Goal: Connect with others: Establish contact or relationships with other users

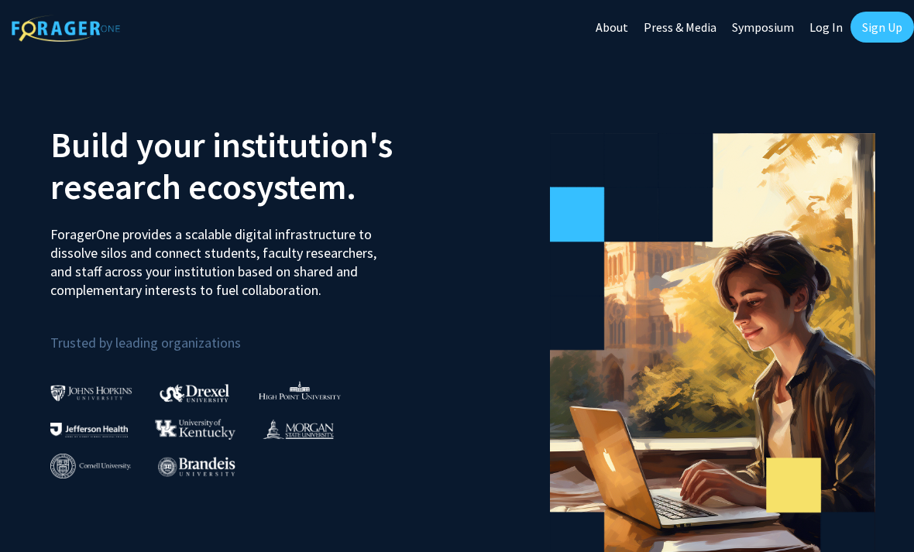
click at [834, 26] on link "Log In" at bounding box center [826, 27] width 49 height 54
select select
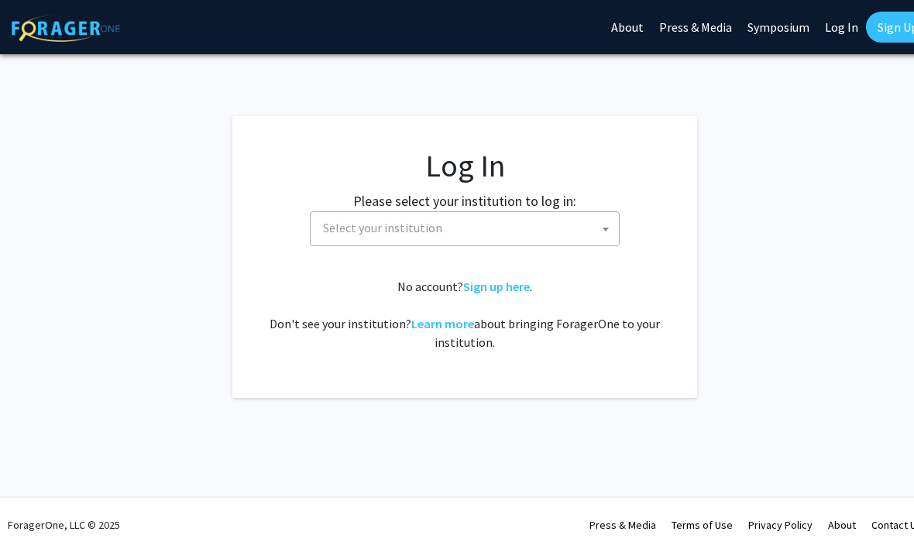
click at [573, 206] on label "Please select your institution to log in:" at bounding box center [464, 201] width 223 height 21
click at [584, 229] on span "Select your institution" at bounding box center [468, 228] width 302 height 32
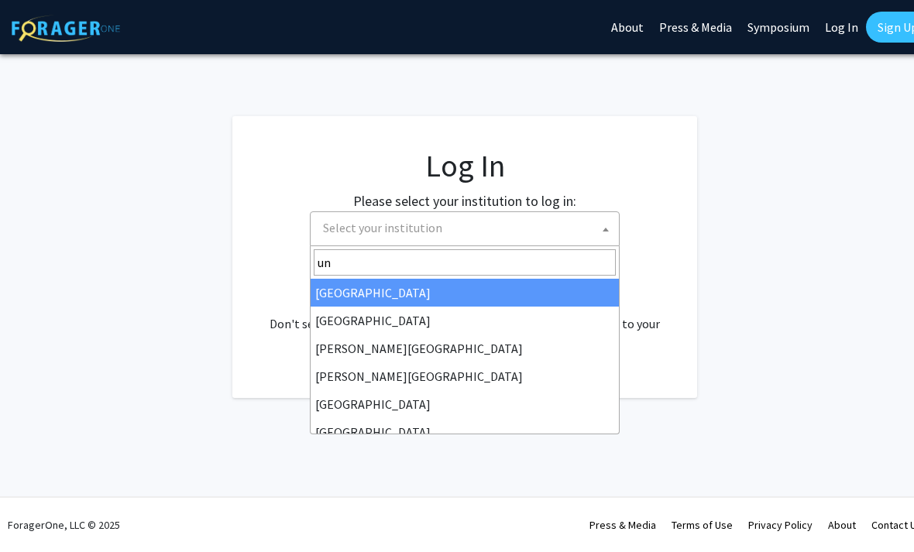
type input "u"
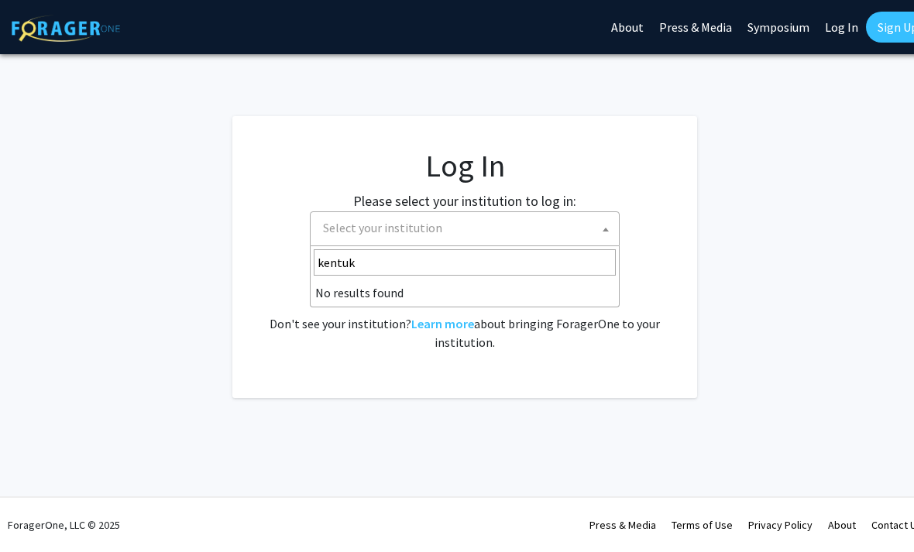
type input "kentu"
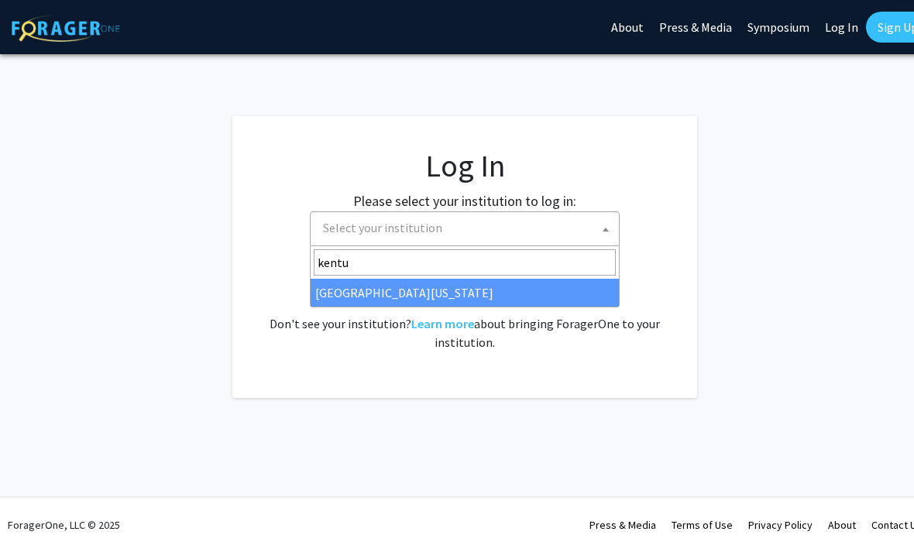
select select "13"
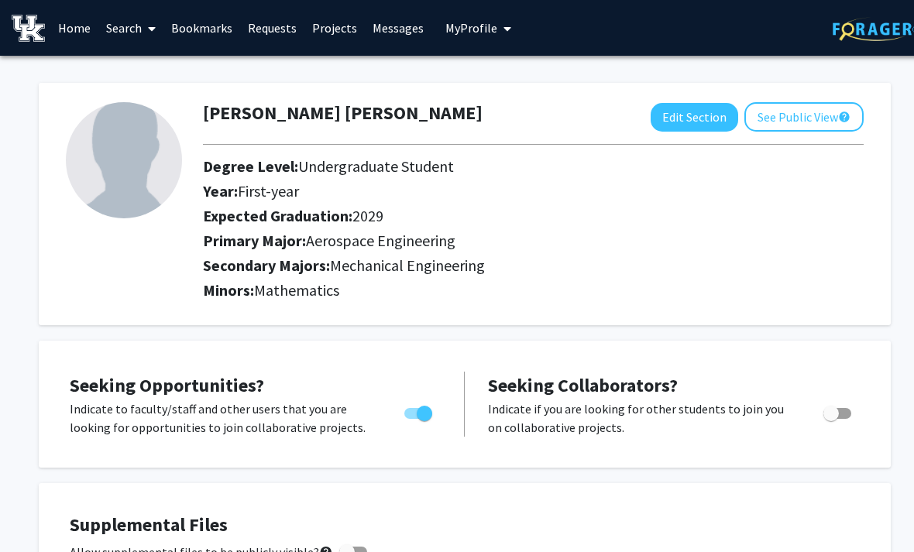
scroll to position [47, 0]
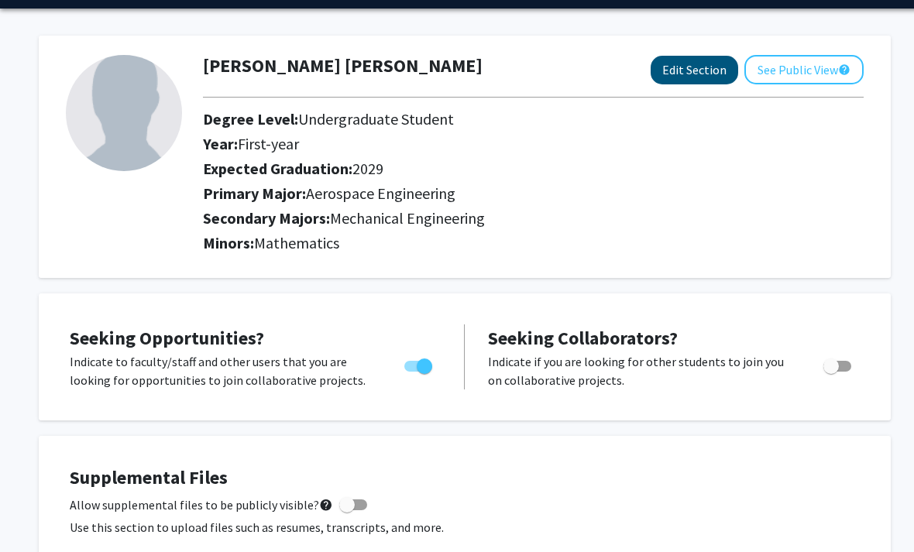
click at [696, 64] on button "Edit Section" at bounding box center [695, 70] width 88 height 29
select select "first-year"
select select "2029"
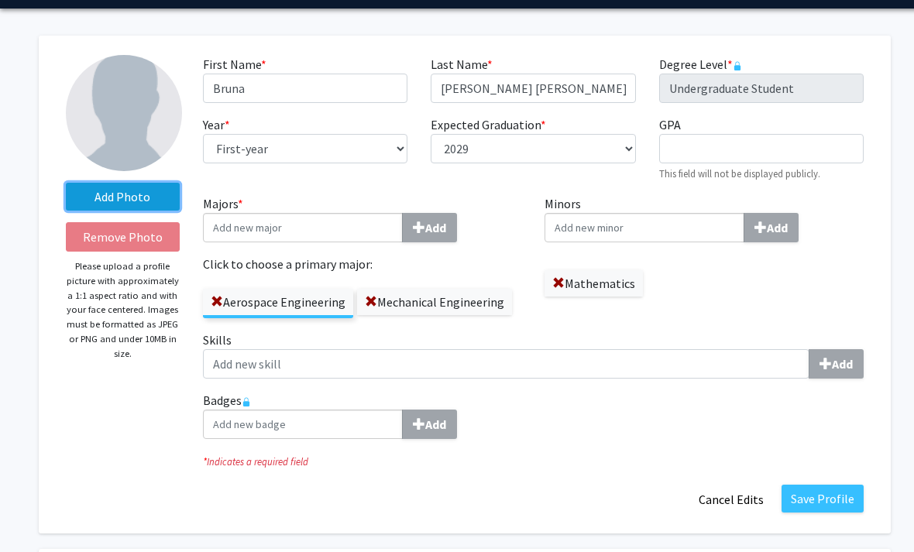
click at [132, 196] on label "Add Photo" at bounding box center [123, 197] width 114 height 28
click at [0, 0] on input "Add Photo" at bounding box center [0, 0] width 0 height 0
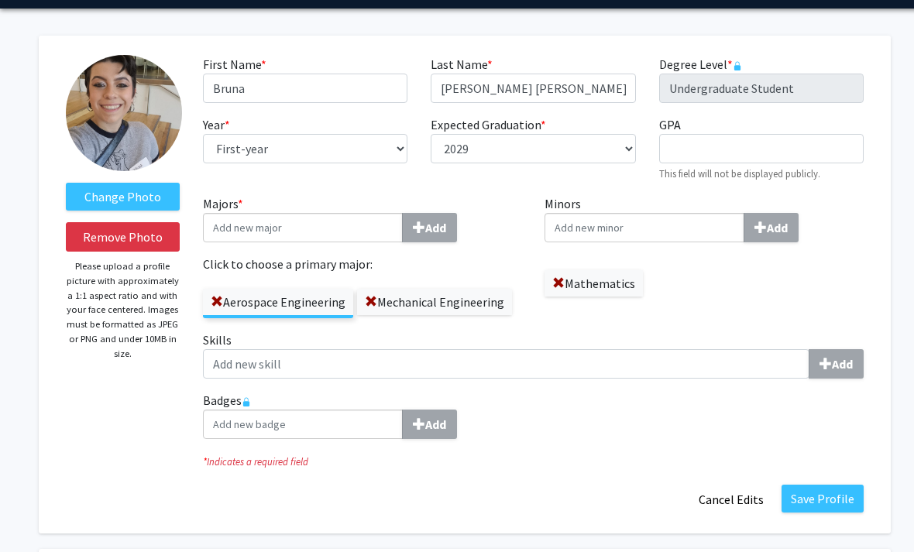
click at [137, 139] on img at bounding box center [124, 113] width 116 height 116
click at [135, 194] on label "Change Photo" at bounding box center [123, 197] width 114 height 28
click at [0, 0] on input "Change Photo" at bounding box center [0, 0] width 0 height 0
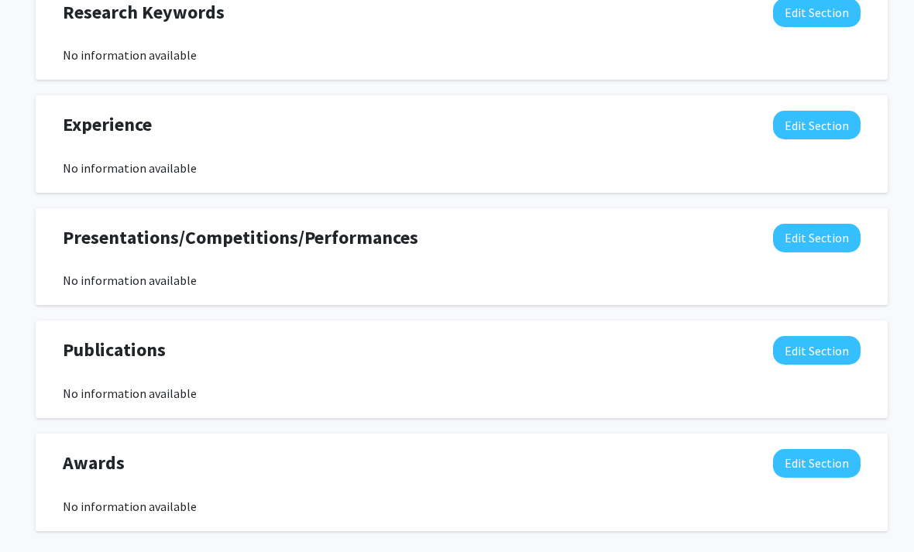
scroll to position [1155, 2]
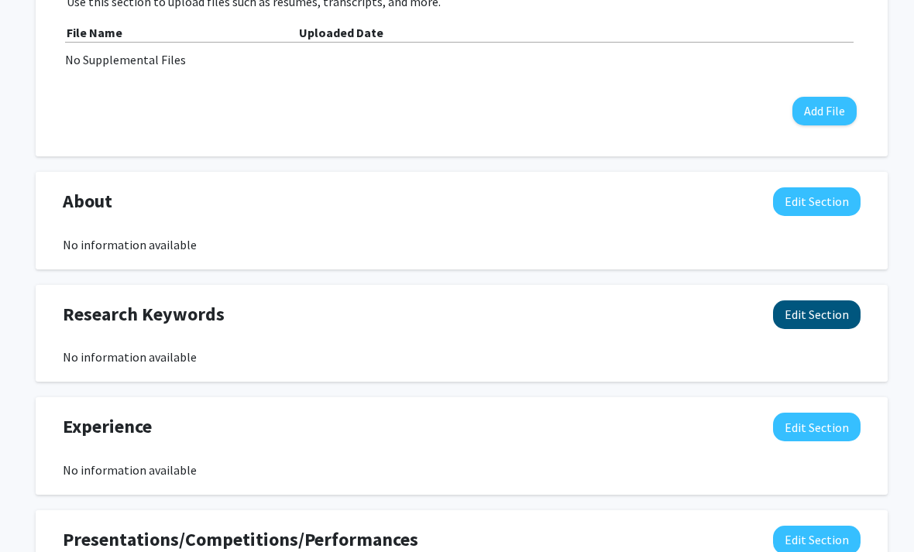
click at [843, 308] on button "Edit Section" at bounding box center [818, 315] width 88 height 29
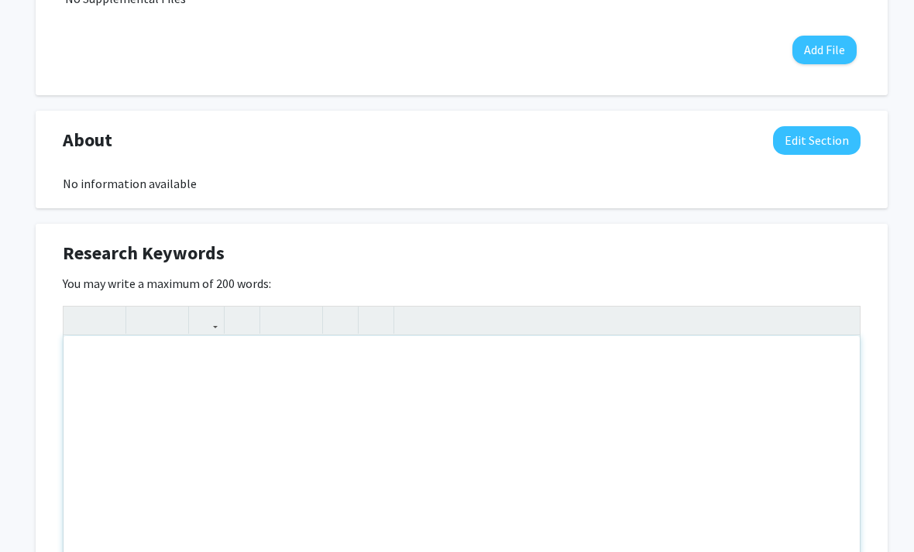
click at [428, 363] on div "Note to users with screen readers: Please deactivate our accessibility plugin f…" at bounding box center [462, 452] width 796 height 232
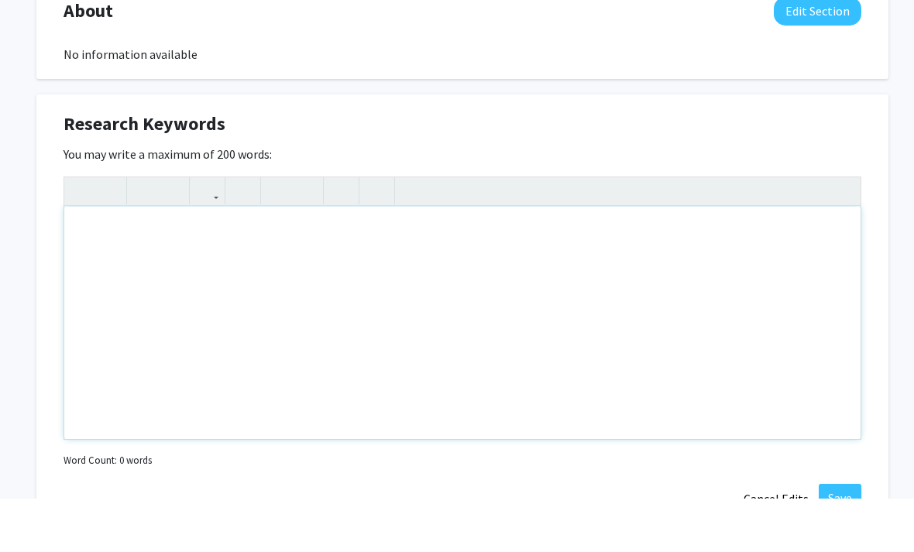
scroll to position [968, 2]
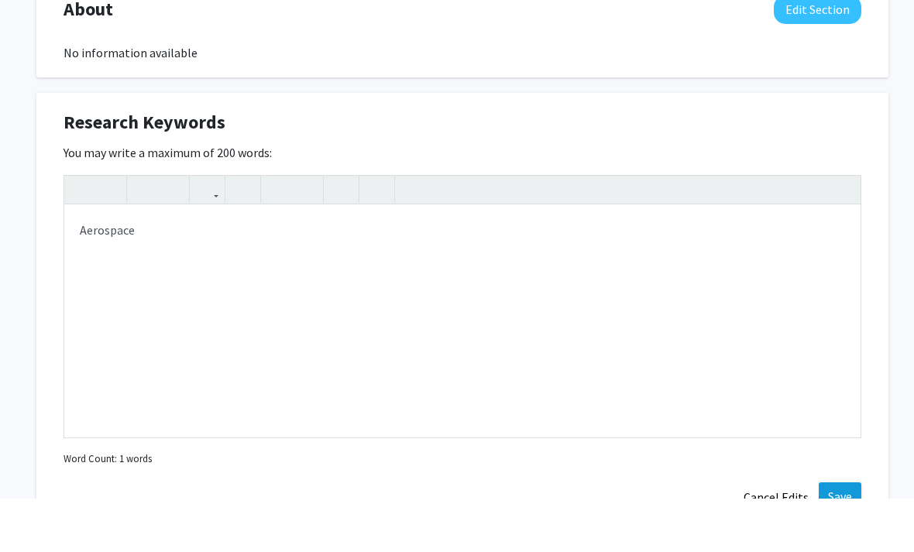
click at [842, 536] on button "Save" at bounding box center [840, 550] width 43 height 28
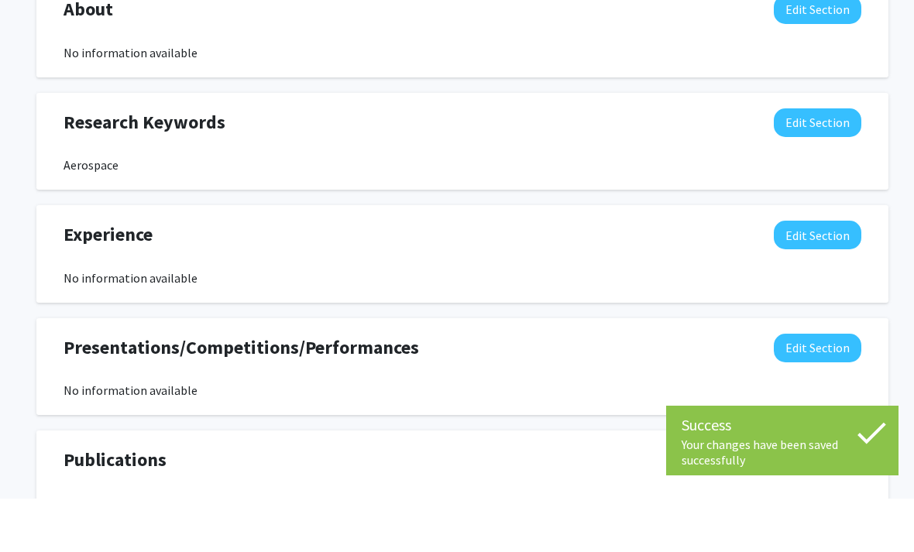
scroll to position [1022, 3]
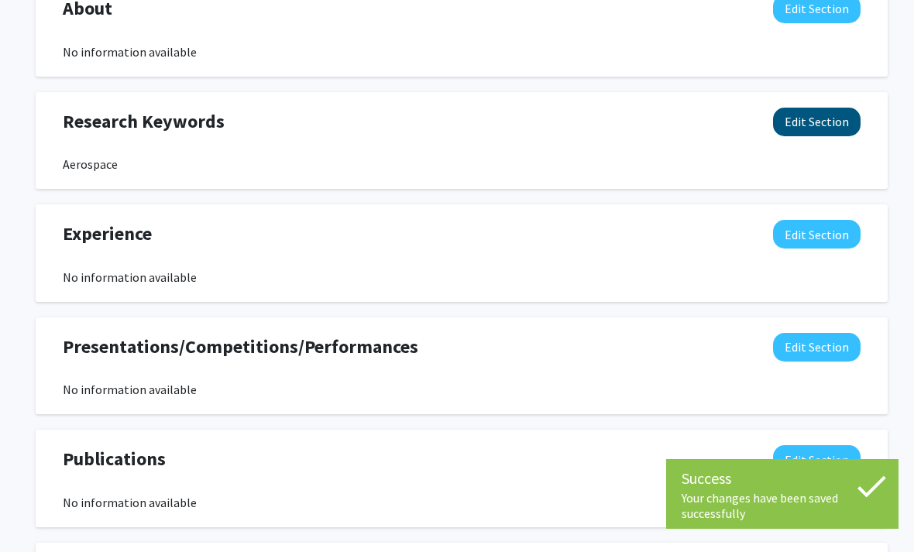
click at [840, 117] on button "Edit Section" at bounding box center [817, 122] width 88 height 29
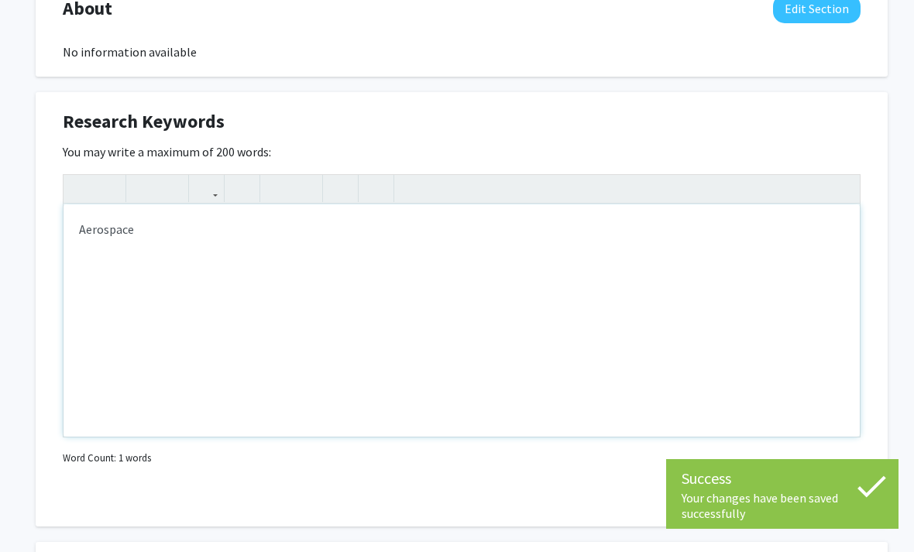
click at [514, 222] on div "Aerospace" at bounding box center [462, 321] width 796 height 232
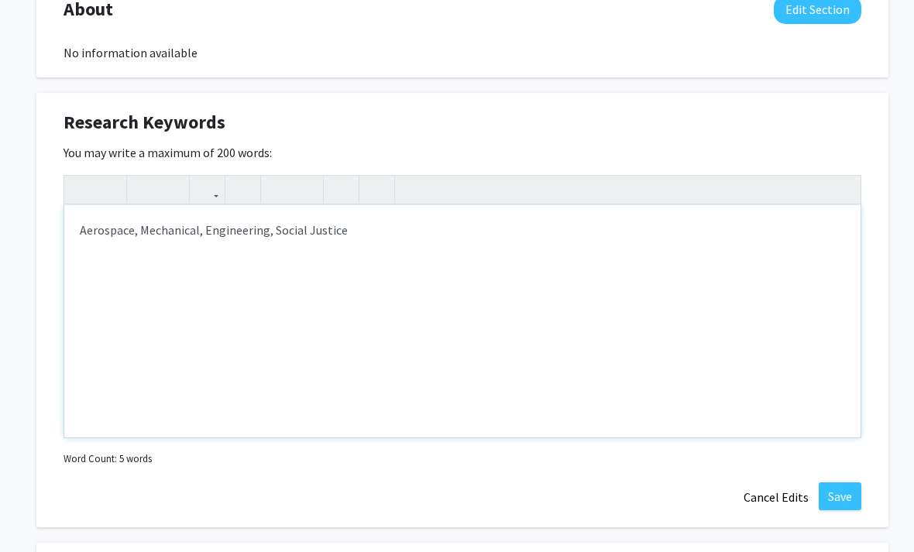
type textarea "Aerospace, Mechanical, Engineering, Social Justice"
click at [836, 500] on button "Save" at bounding box center [840, 497] width 43 height 28
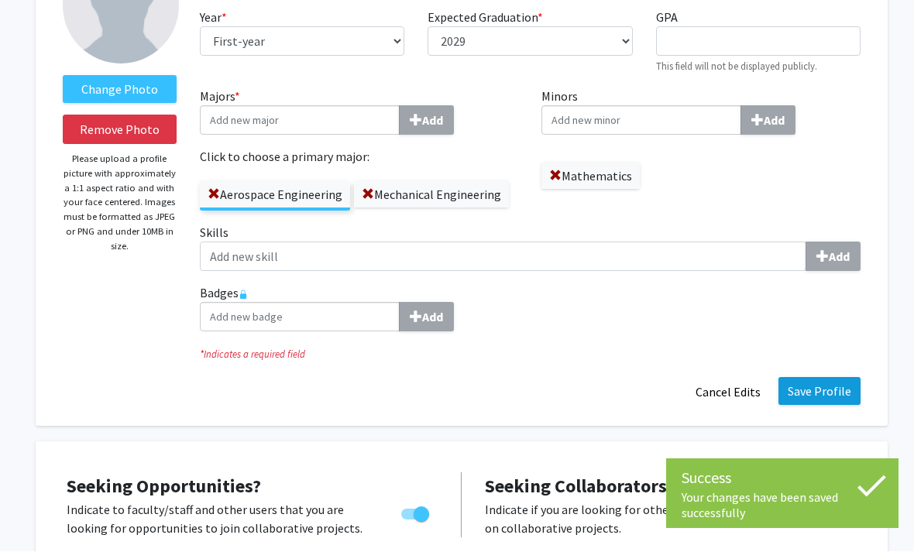
click at [843, 393] on button "Save Profile" at bounding box center [820, 392] width 82 height 28
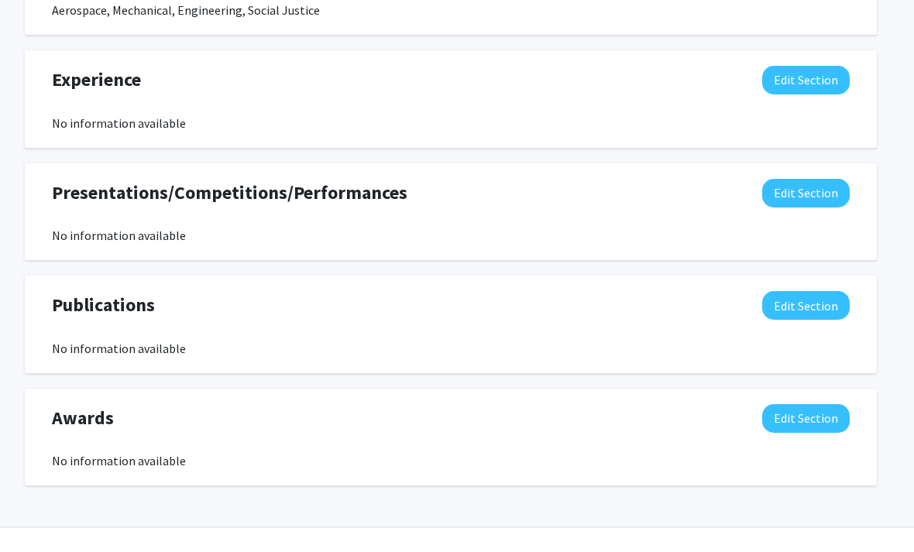
scroll to position [899, 15]
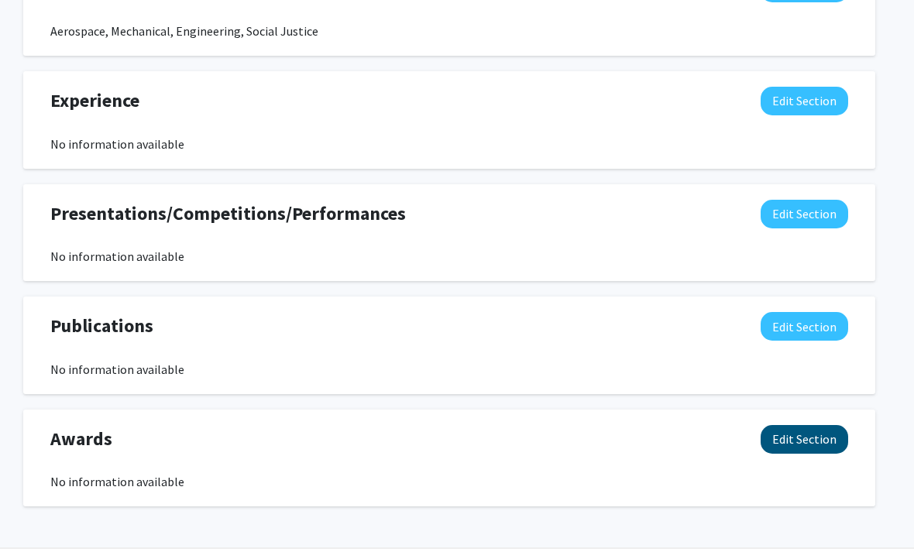
click at [795, 438] on button "Edit Section" at bounding box center [805, 439] width 88 height 29
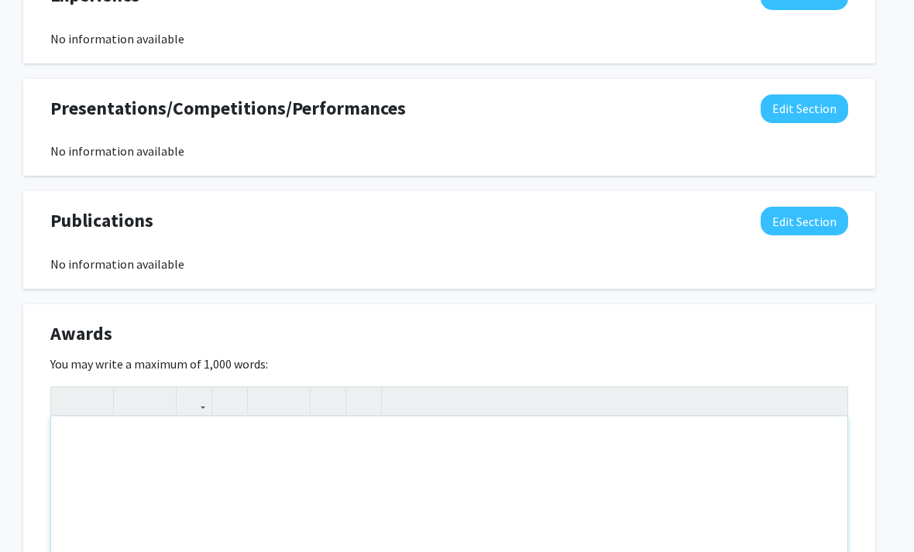
click at [610, 450] on div "Note to users with screen readers: Please deactivate our accessibility plugin f…" at bounding box center [449, 533] width 796 height 232
click at [757, 344] on div "Awards Edit Section" at bounding box center [449, 339] width 821 height 36
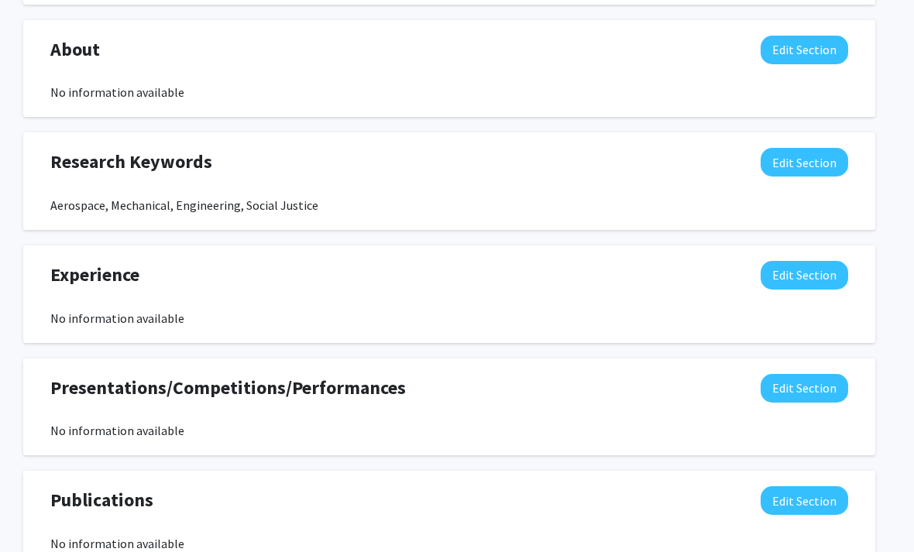
scroll to position [724, 15]
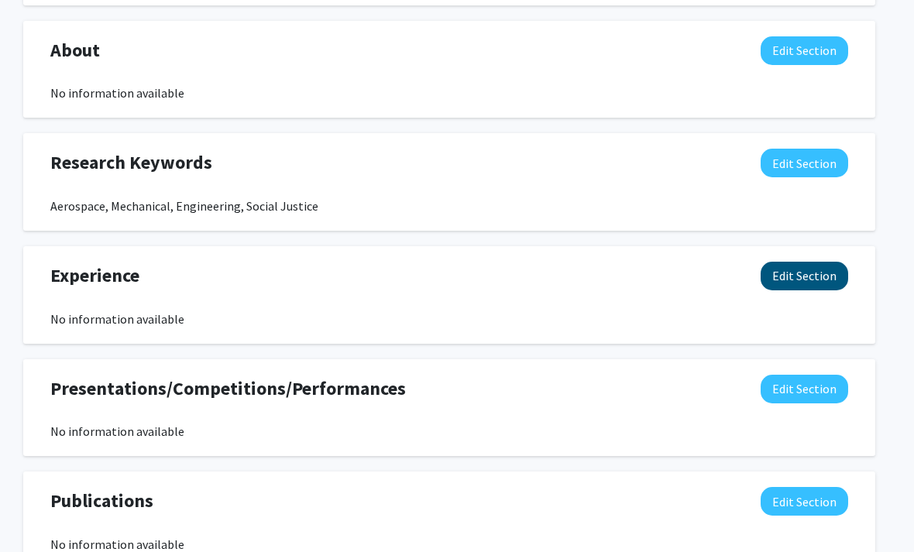
click at [793, 270] on button "Edit Section" at bounding box center [805, 277] width 88 height 29
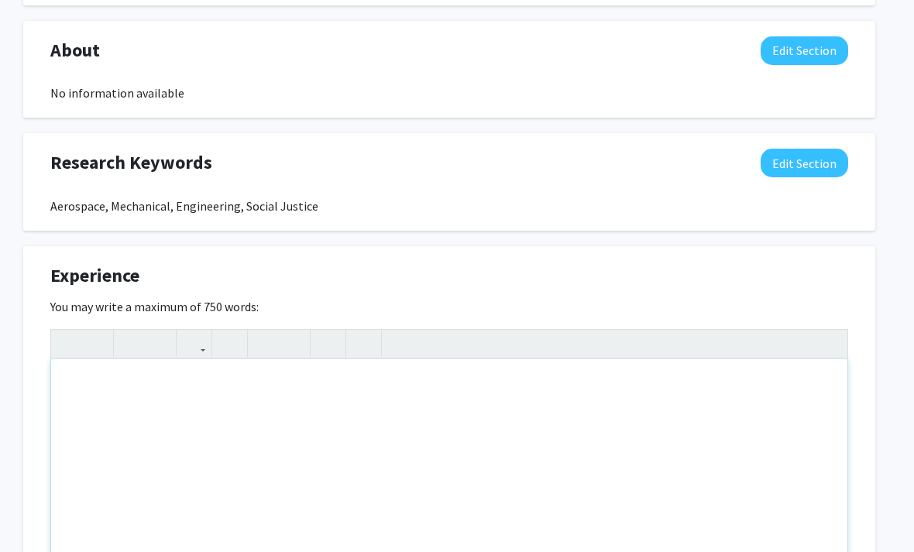
click at [403, 400] on div "Note to users with screen readers: Please deactivate our accessibility plugin f…" at bounding box center [449, 475] width 796 height 232
click at [311, 391] on div "Note to users with screen readers: Please deactivate our accessibility plugin f…" at bounding box center [449, 476] width 796 height 232
paste div "Note to users with screen readers: Please deactivate our accessibility plugin f…"
type textarea "<p>Head Researcher, Project Leader, and App Developer | [DATE] - [DATE]</p><p>E…"
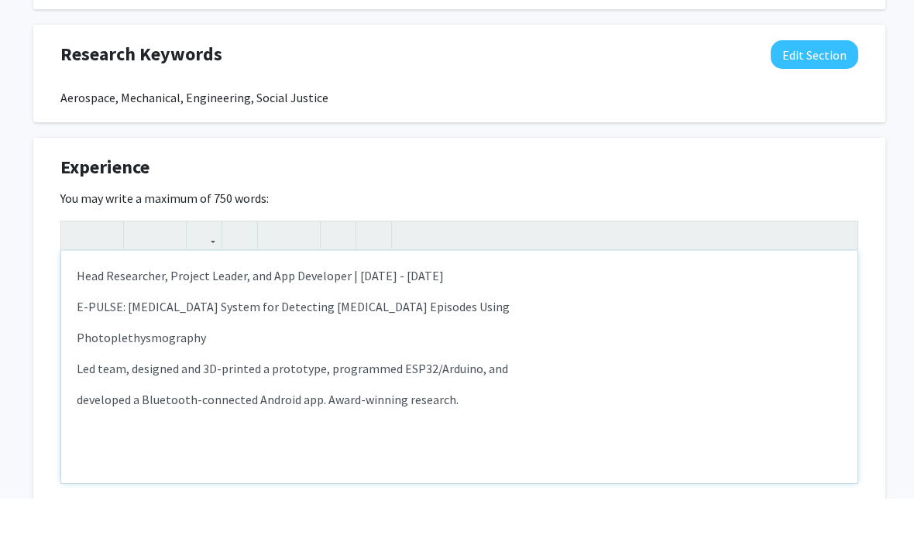
scroll to position [779, 5]
click at [74, 307] on div "Head Researcher, Project Leader, and App Developer | [DATE] - [DATE] E-PULSE: […" at bounding box center [459, 420] width 796 height 232
click at [74, 339] on div "Head Researcher, Project Leader, and App Developer | [DATE] - [DATE] E-PULSE: […" at bounding box center [459, 420] width 796 height 232
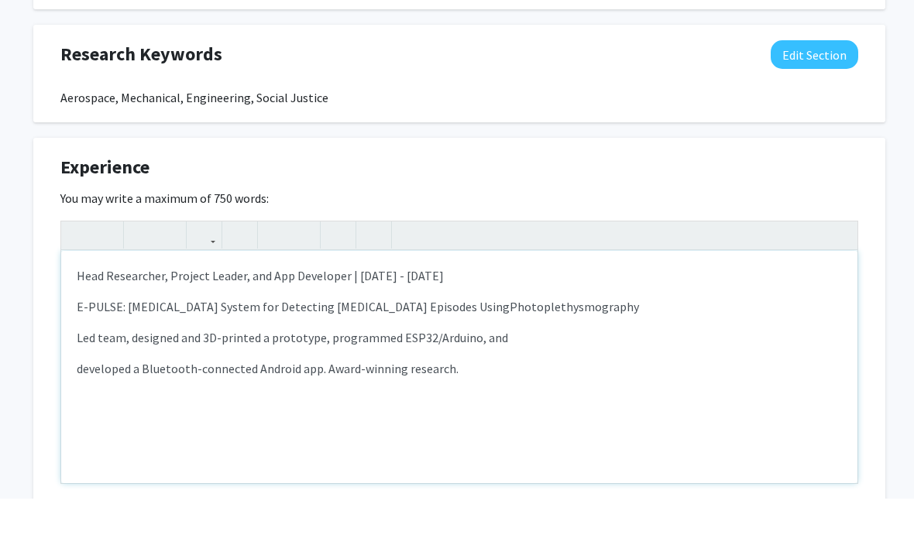
click at [67, 304] on div "Head Researcher, Project Leader, and App Developer | [DATE] - [DATE] E-PULSE: […" at bounding box center [459, 420] width 796 height 232
click at [74, 335] on div "Head Researcher, Project Leader, and App Developer | [DATE] - [DATE] E-PULSE: […" at bounding box center [459, 420] width 796 height 232
click at [74, 365] on div "Head Researcher, Project Leader, and App Developer | [DATE] - [DATE] E-PULSE: […" at bounding box center [459, 420] width 796 height 232
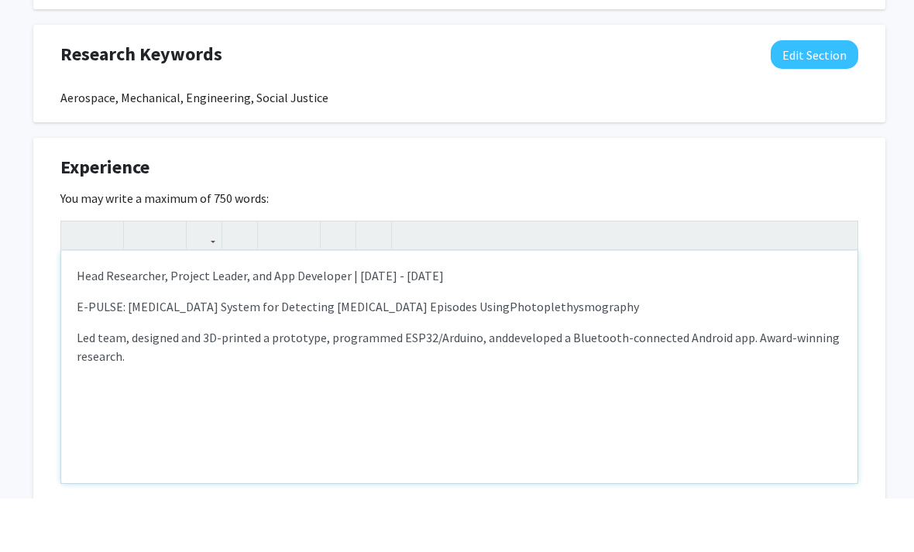
type textarea "<p>Head Researcher, Project Leader, and App Developer | [DATE] - [DATE]</p><p><…"
click at [143, 369] on div "Head Researcher, Project Leader, and App Developer | [DATE] - [DATE] E-PULSE: […" at bounding box center [459, 420] width 796 height 232
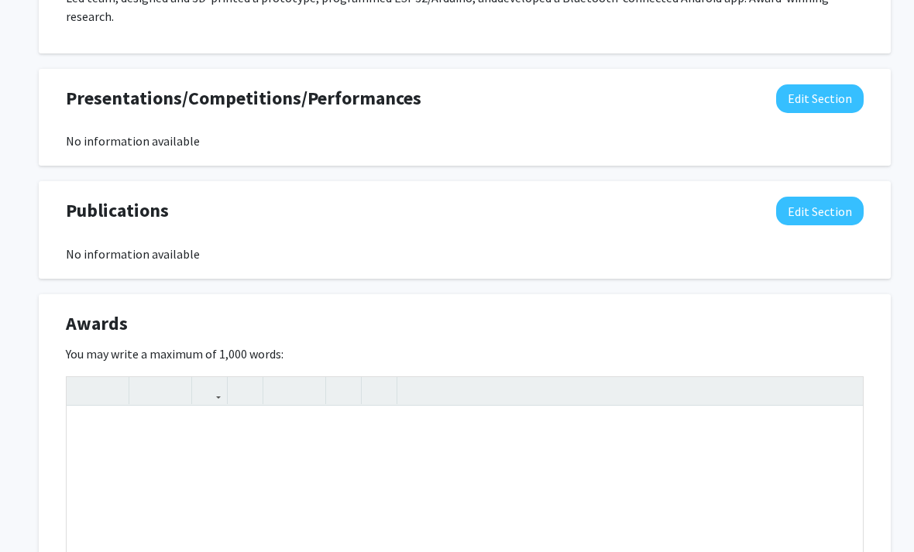
scroll to position [1069, 0]
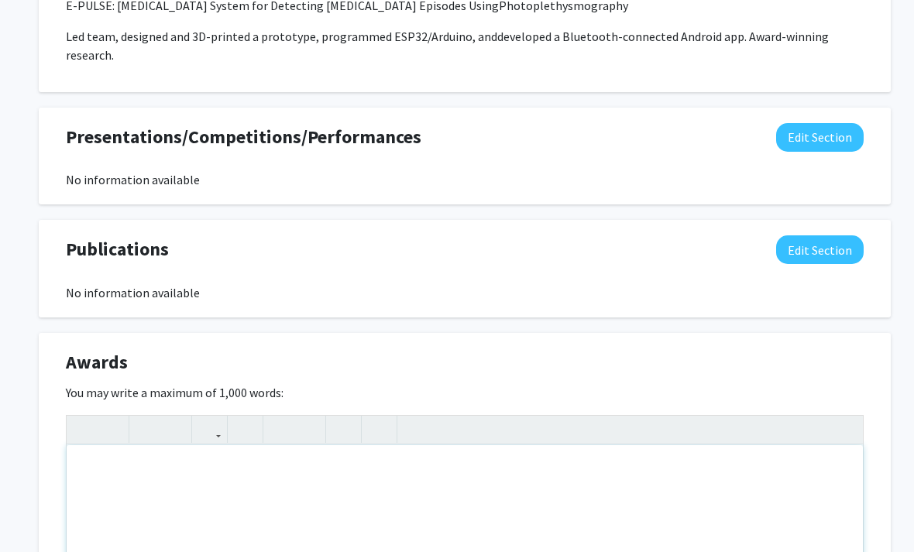
click at [177, 476] on div "Note to users with screen readers: Please deactivate our accessibility plugin f…" at bounding box center [465, 561] width 796 height 232
click at [127, 474] on div "Note to users with screen readers: Please deactivate our accessibility plugin f…" at bounding box center [465, 561] width 796 height 232
paste div "Note to users with screen readers: Please deactivate our accessibility plugin f…"
type textarea "<p>2nd Place at MOSTRATEC (International</p><p>Science and Technology Exhibitio…"
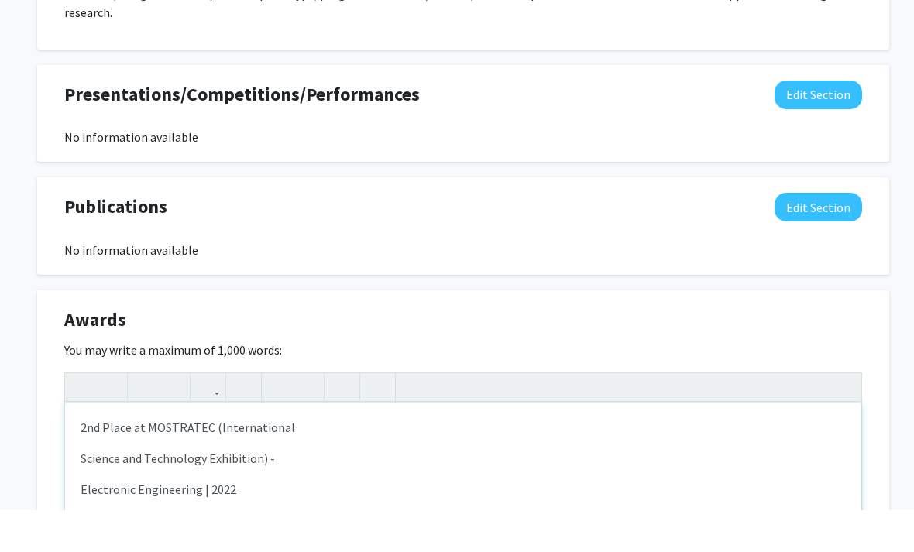
scroll to position [1069, 5]
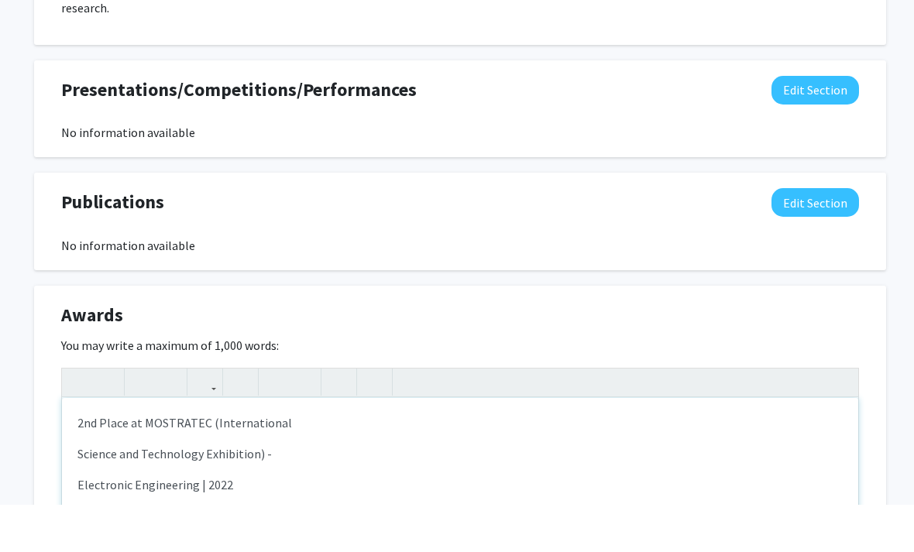
click at [67, 445] on div "2nd Place at MOSTRATEC (International Science and Technology Exhibition) - Elec…" at bounding box center [460, 561] width 796 height 232
click at [72, 447] on div "2nd Place at MOSTRATEC (International Science and Technology Exhibition) - Elec…" at bounding box center [460, 561] width 796 height 232
click at [74, 449] on div "2nd Place at MOSTRATEC (International Science and Technology Exhibition) - Elec…" at bounding box center [460, 561] width 796 height 232
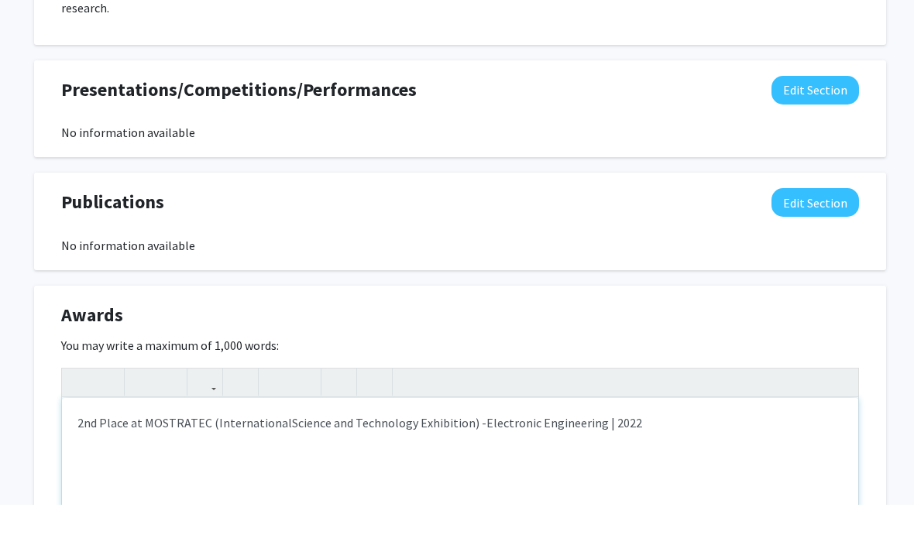
type textarea "<p>2nd Place at MOSTRATEC (International&nbsp;<span style="font-size: 1rem; -we…"
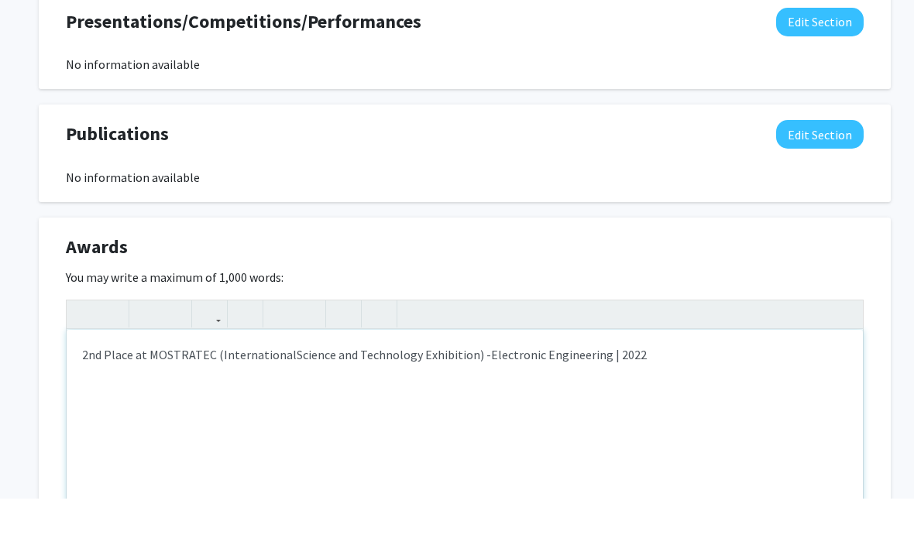
scroll to position [1134, 0]
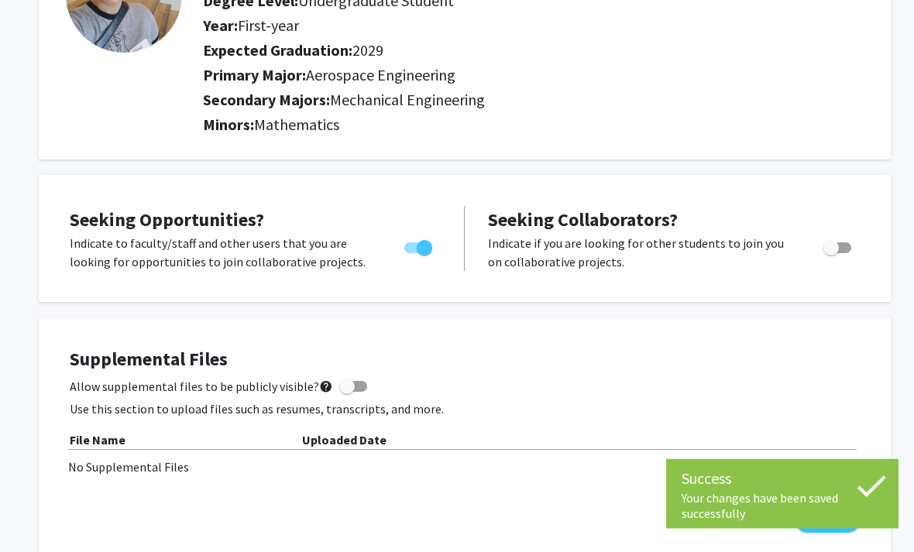
scroll to position [0, 0]
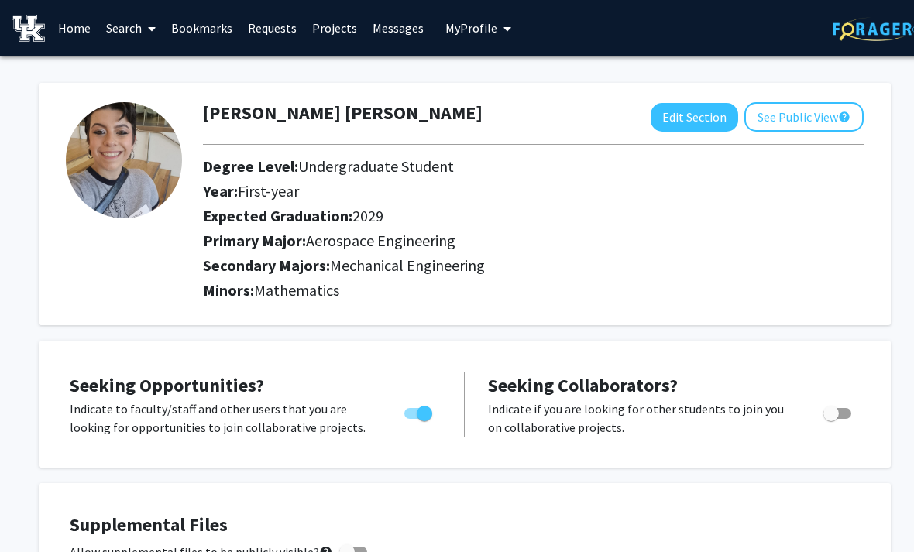
click at [143, 26] on span at bounding box center [149, 29] width 14 height 54
click at [138, 67] on span "Faculty/Staff" at bounding box center [155, 71] width 114 height 31
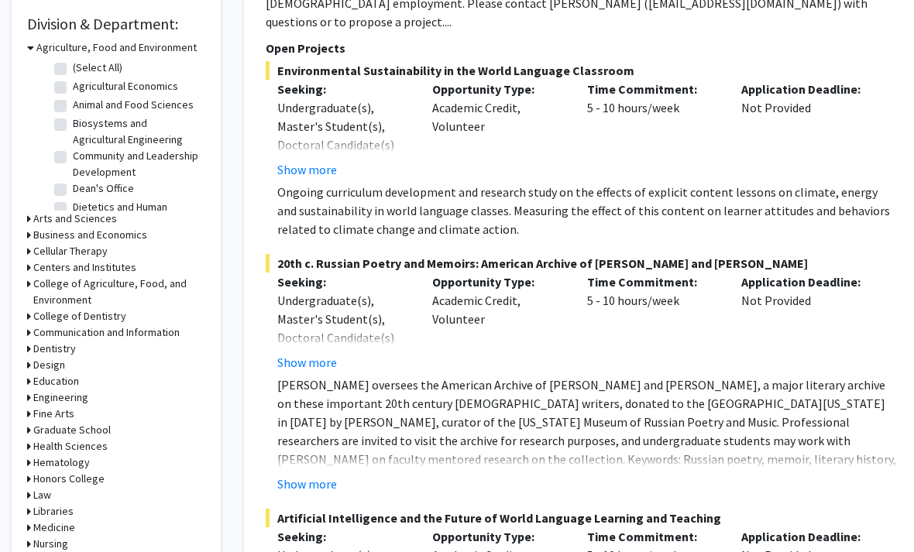
scroll to position [483, 0]
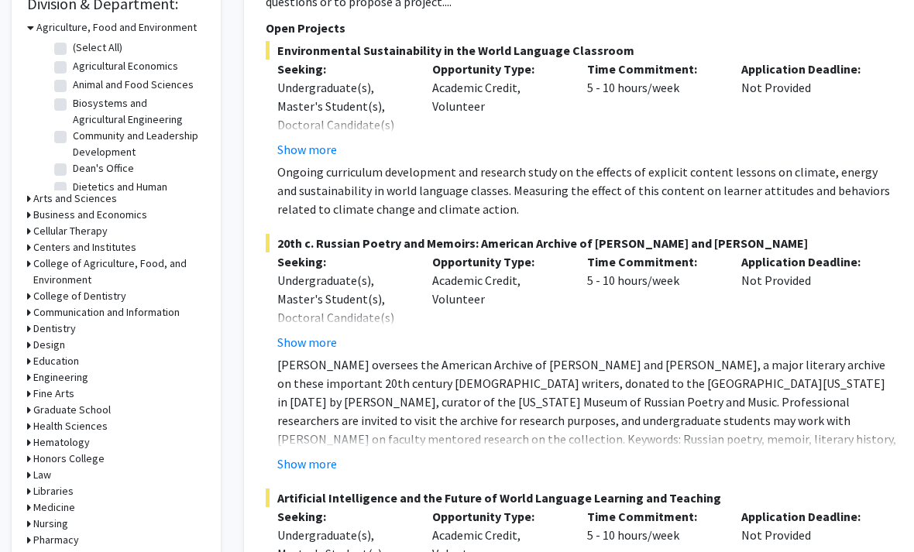
click at [27, 380] on icon at bounding box center [29, 378] width 4 height 16
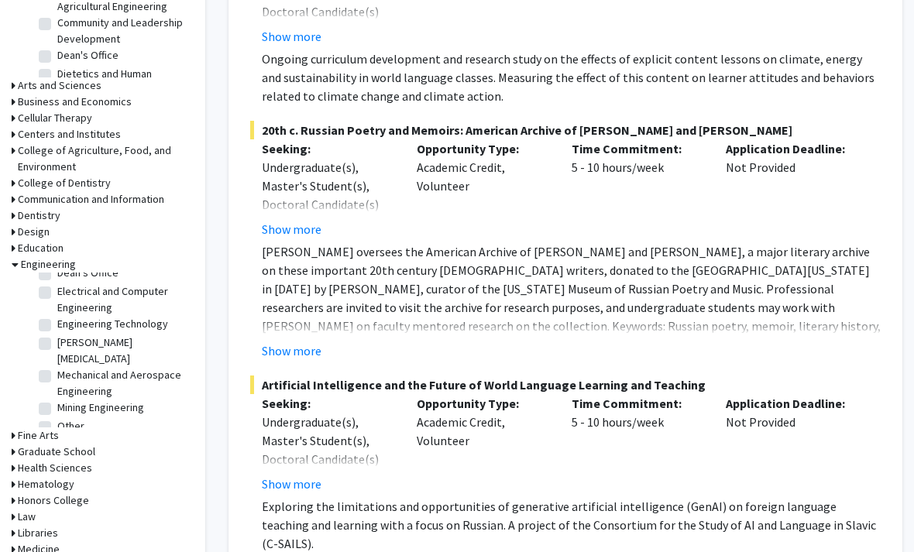
scroll to position [118, 0]
click at [57, 297] on label "Electrical and Computer Engineering" at bounding box center [121, 300] width 129 height 33
click at [57, 294] on input "Electrical and Computer Engineering" at bounding box center [62, 289] width 10 height 10
checkbox input "true"
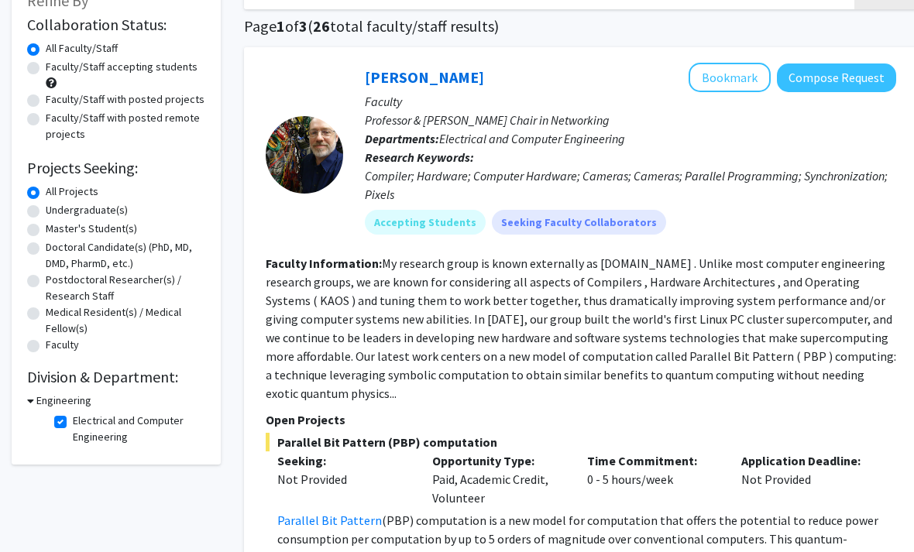
scroll to position [129, 0]
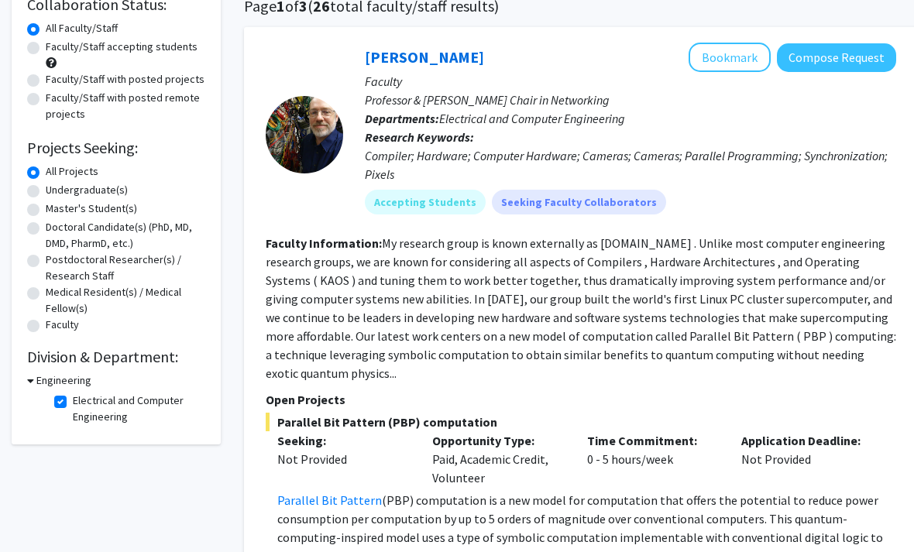
click at [73, 401] on label "Electrical and Computer Engineering" at bounding box center [137, 410] width 129 height 33
click at [73, 401] on input "Electrical and Computer Engineering" at bounding box center [78, 399] width 10 height 10
checkbox input "false"
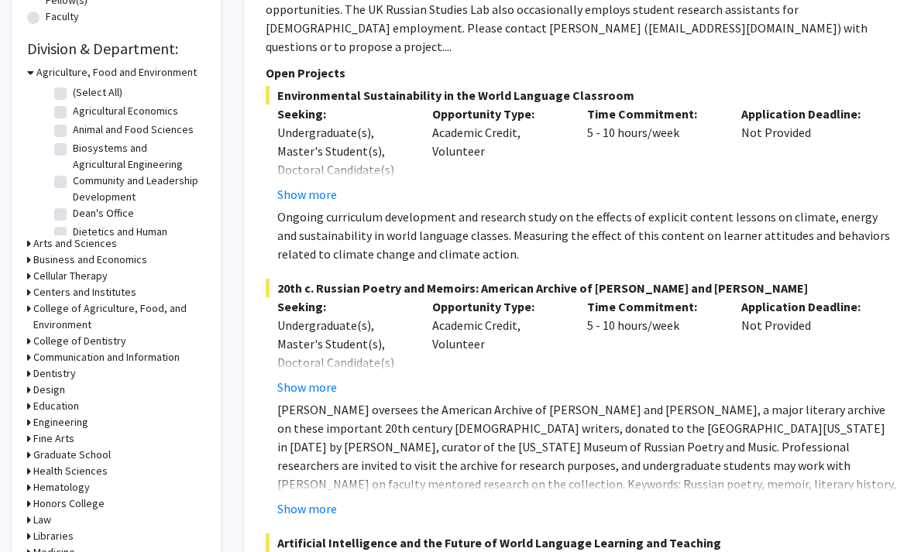
scroll to position [440, 0]
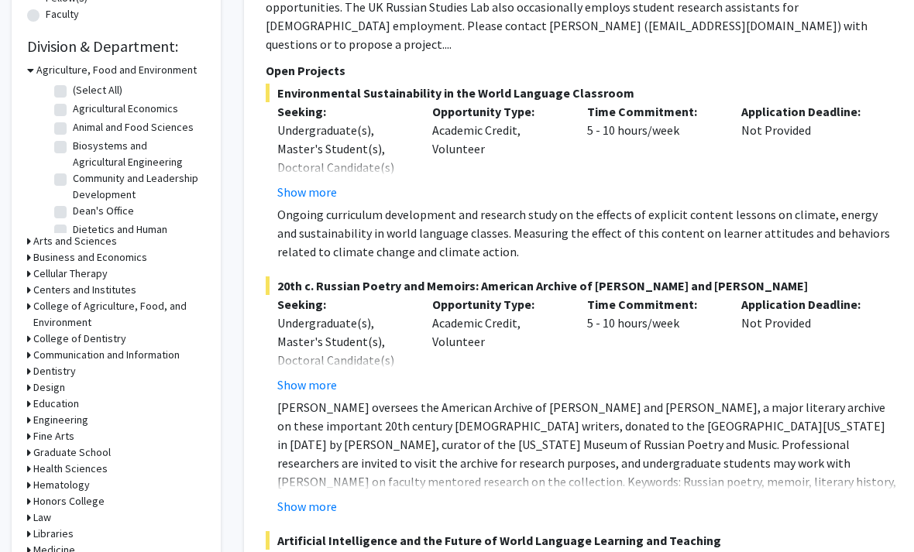
click at [21, 410] on div "Refine By Collaboration Status: Collaboration Status All Faculty/Staff Collabor…" at bounding box center [116, 149] width 209 height 1013
click at [27, 417] on icon at bounding box center [29, 420] width 4 height 16
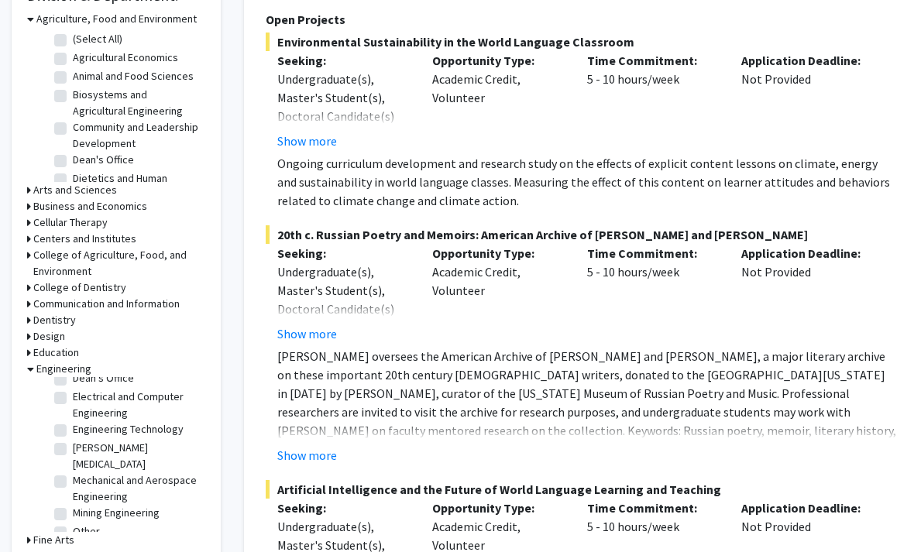
scroll to position [511, 0]
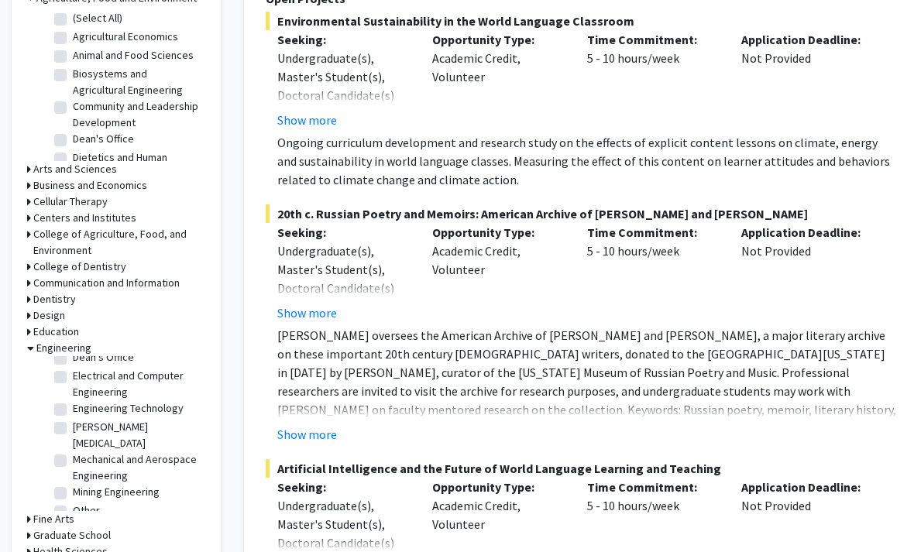
click at [73, 452] on label "Mechanical and Aerospace Engineering" at bounding box center [137, 468] width 129 height 33
click at [73, 452] on input "Mechanical and Aerospace Engineering" at bounding box center [78, 457] width 10 height 10
checkbox input "true"
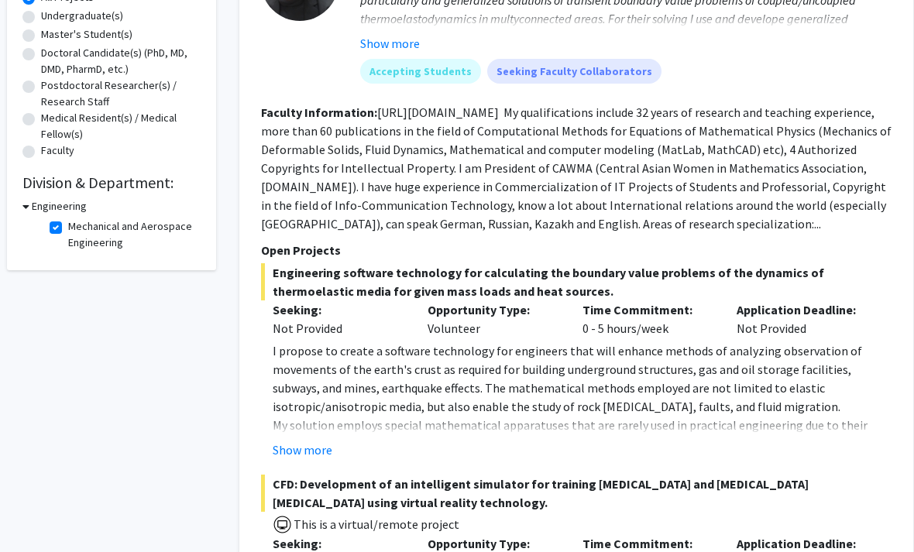
scroll to position [304, 4]
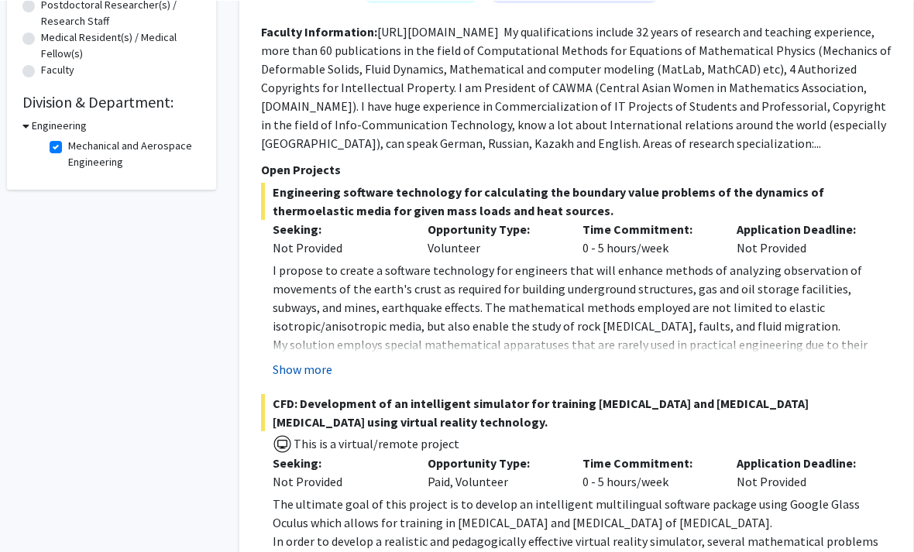
click at [318, 374] on button "Show more" at bounding box center [303, 368] width 60 height 19
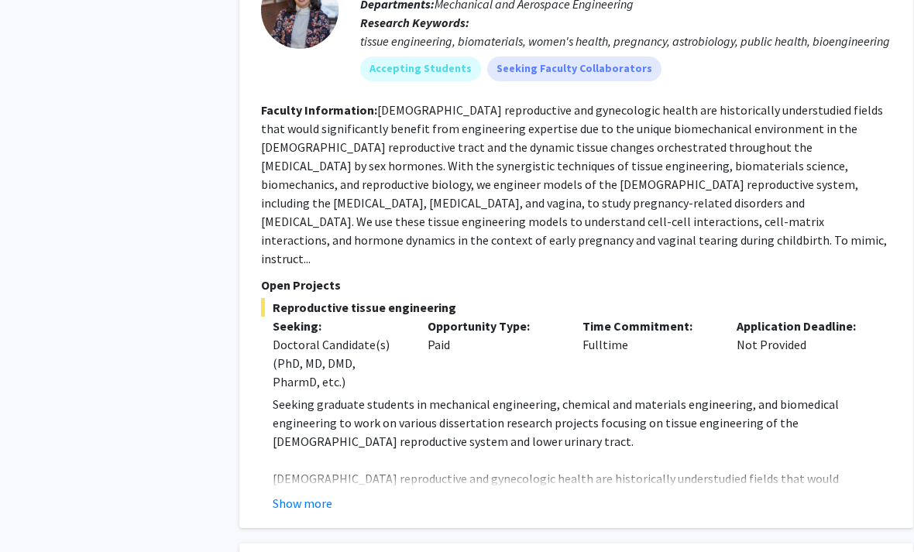
scroll to position [1711, 4]
click at [301, 494] on button "Show more" at bounding box center [303, 503] width 60 height 19
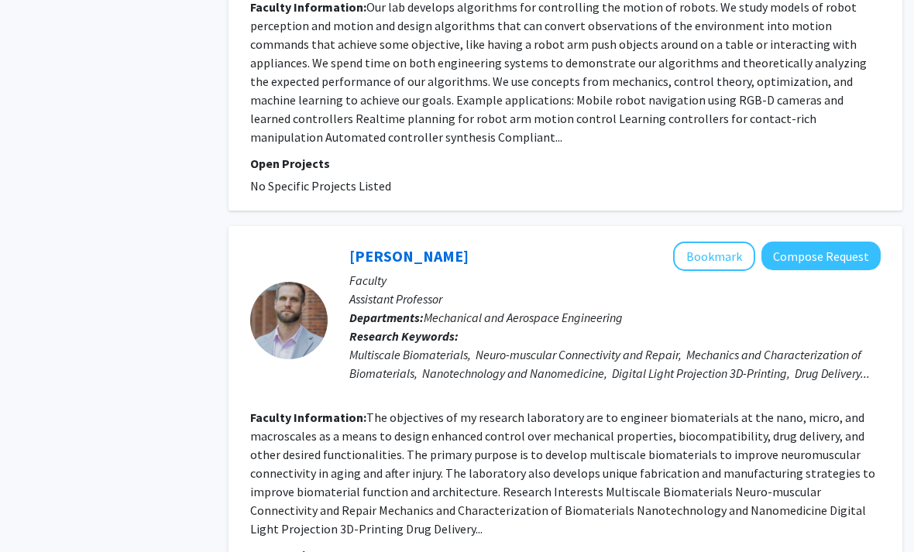
scroll to position [4875, 15]
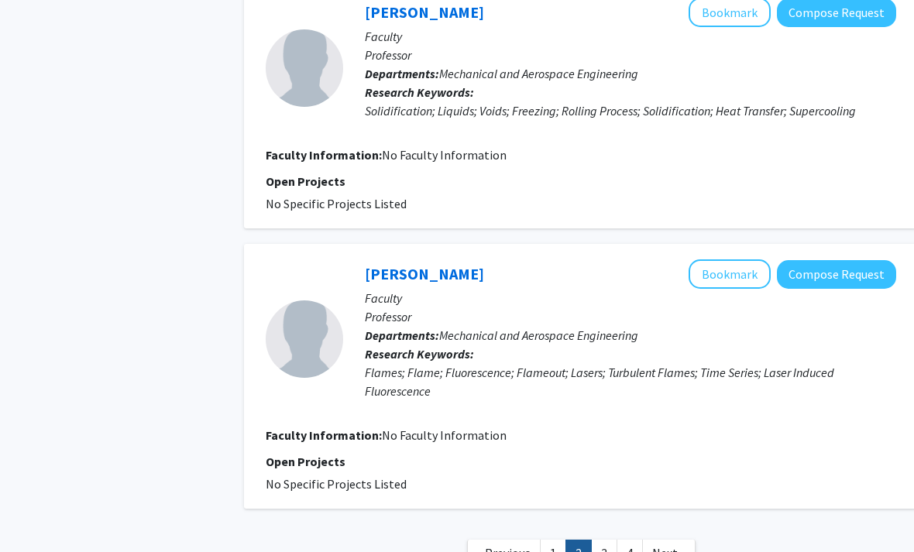
scroll to position [2457, 0]
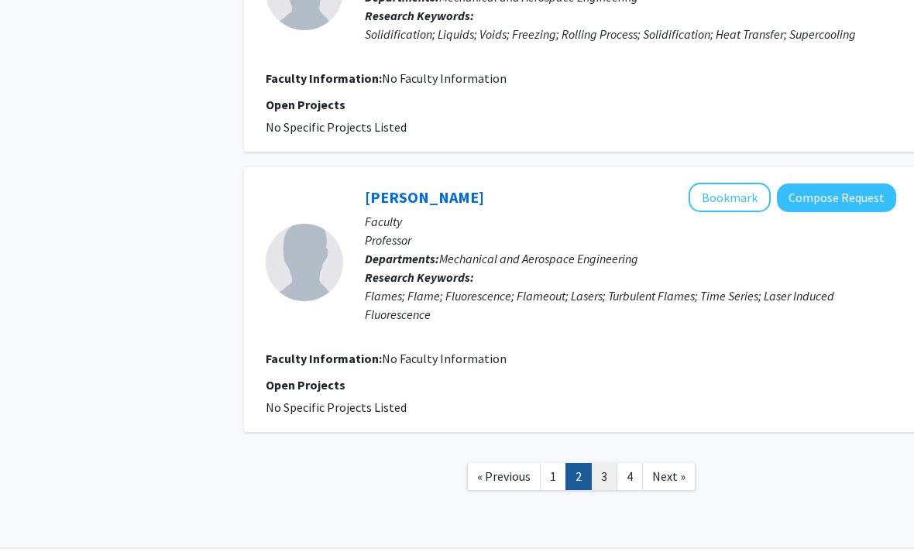
click at [614, 473] on link "3" at bounding box center [604, 476] width 26 height 27
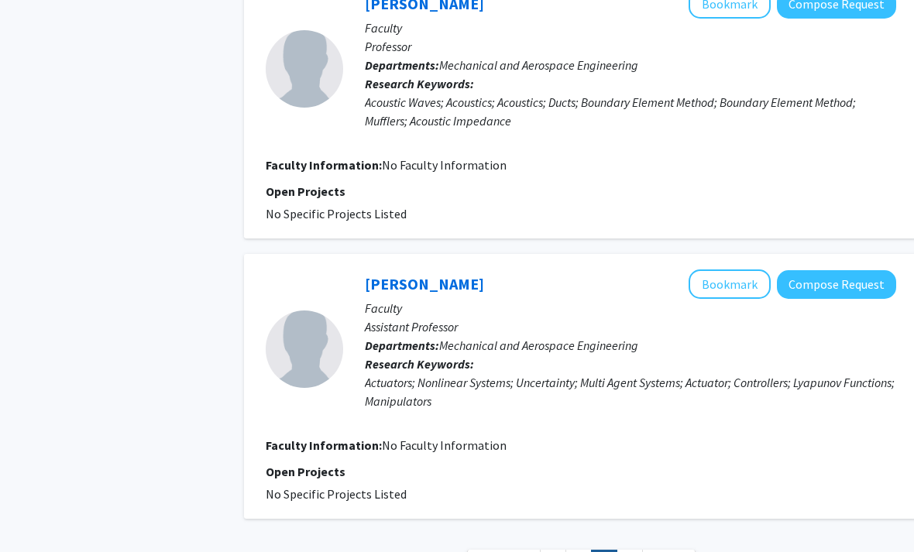
scroll to position [2495, 0]
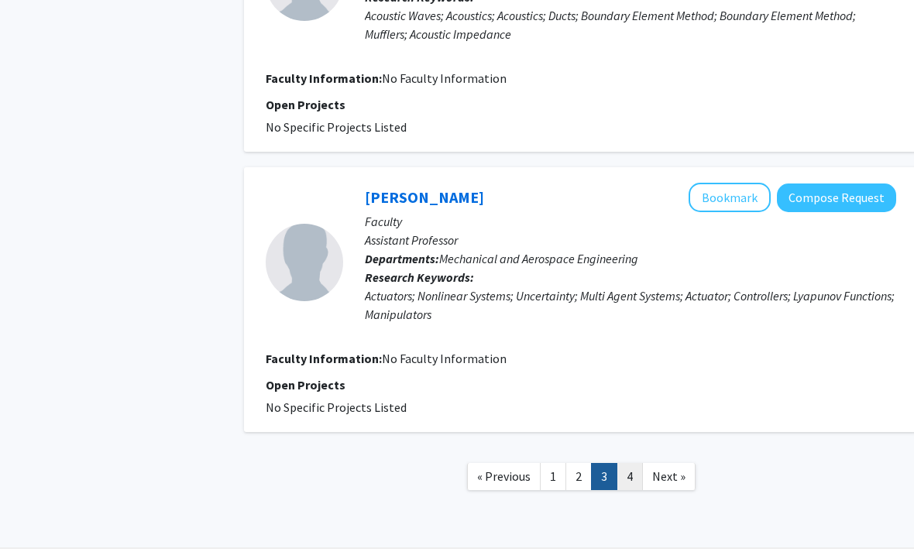
click at [637, 469] on link "4" at bounding box center [630, 476] width 26 height 27
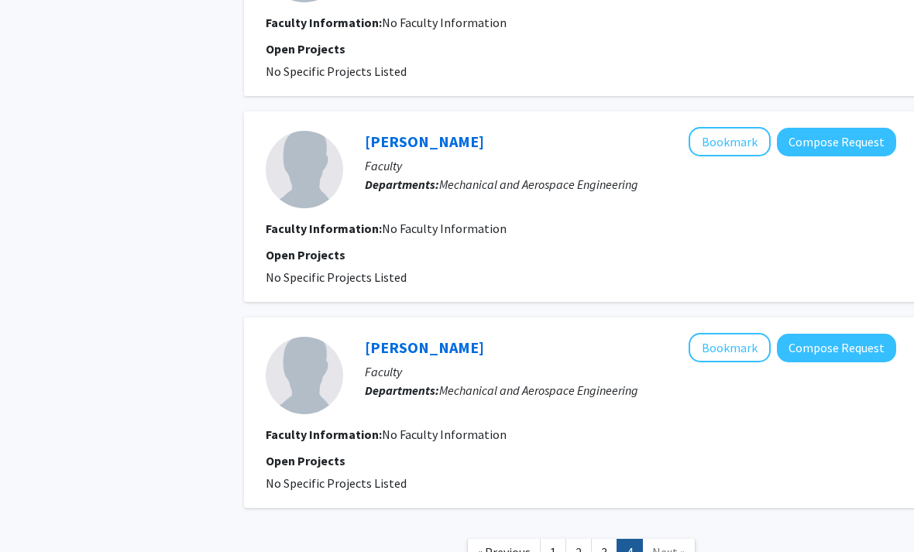
scroll to position [1993, 0]
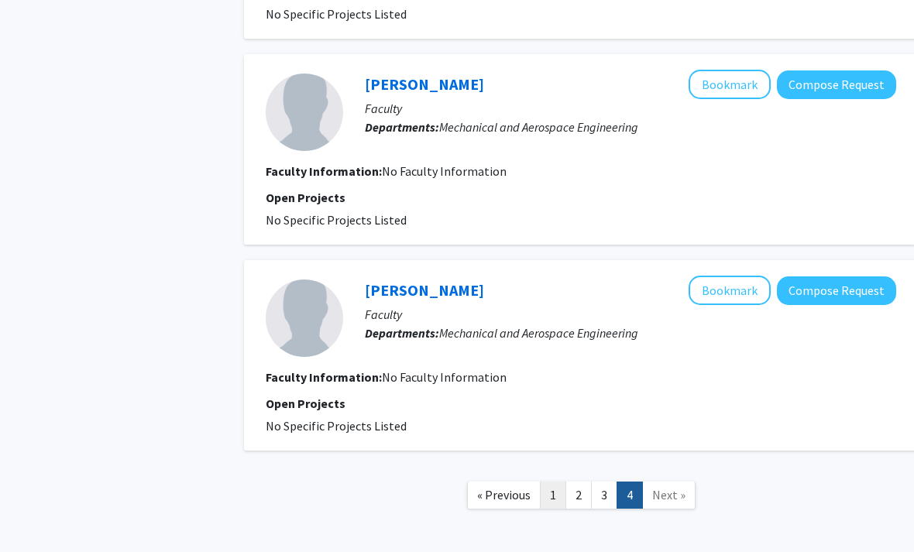
click at [556, 482] on link "1" at bounding box center [553, 495] width 26 height 27
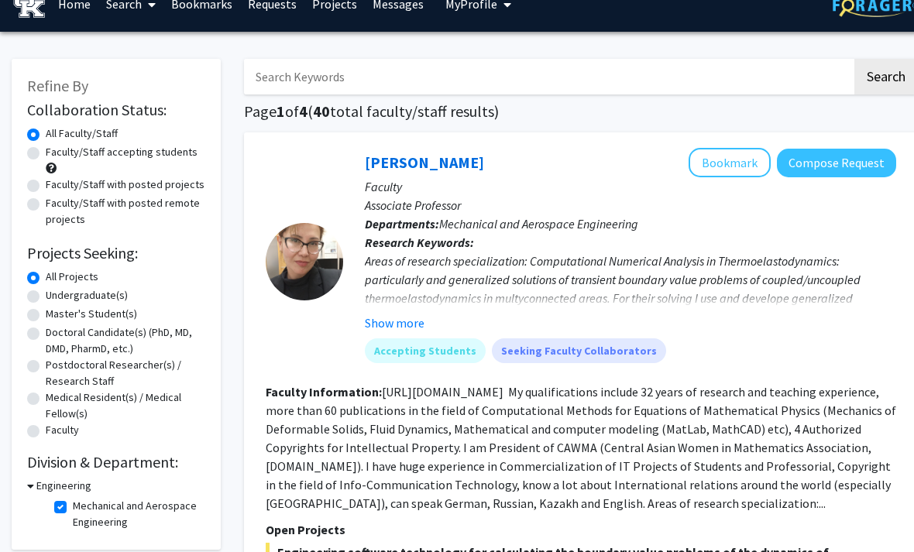
scroll to position [24, 0]
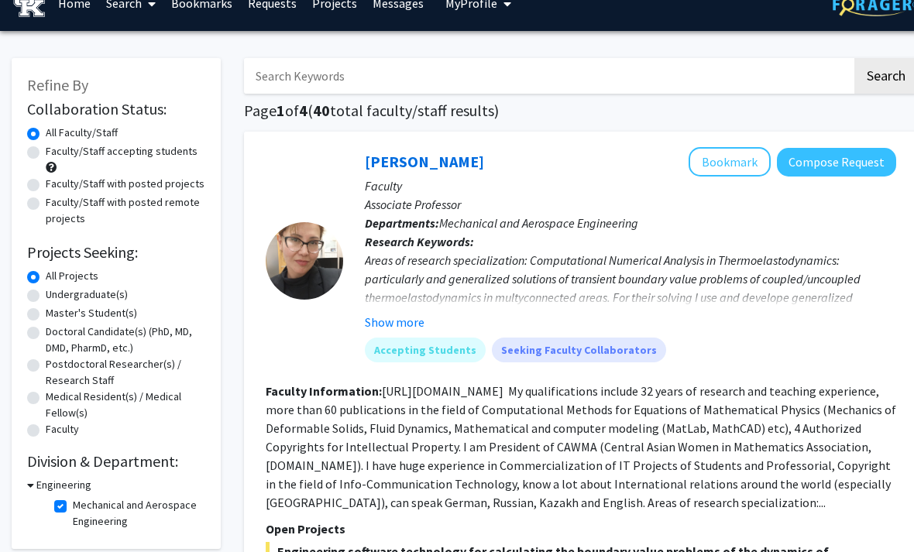
click at [814, 297] on div "Areas of research specialization: Computational Numerical Analysis in Thermoela…" at bounding box center [630, 335] width 531 height 167
click at [414, 317] on button "Show more" at bounding box center [395, 323] width 60 height 19
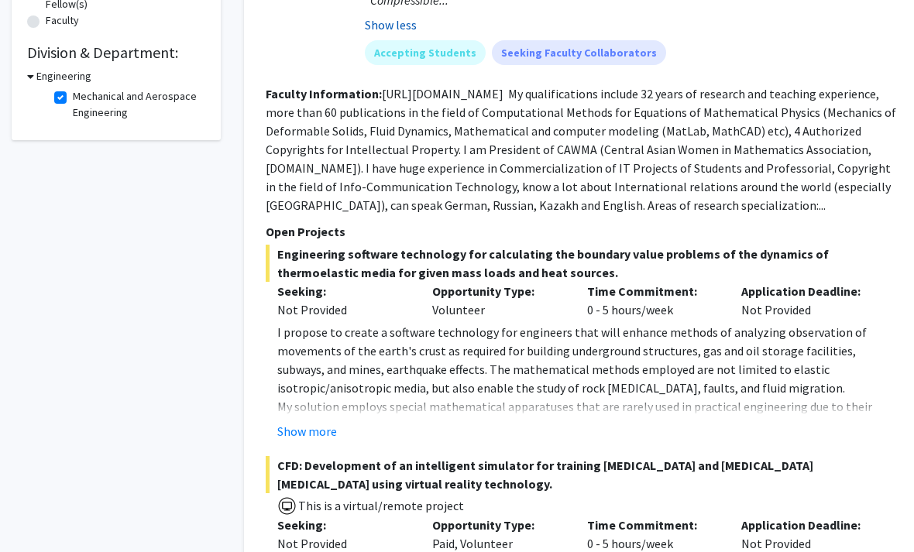
scroll to position [434, 0]
click at [803, 201] on fg-read-more "[URL][DOMAIN_NAME] My qualifications include 32 years of research and teaching …" at bounding box center [581, 149] width 631 height 127
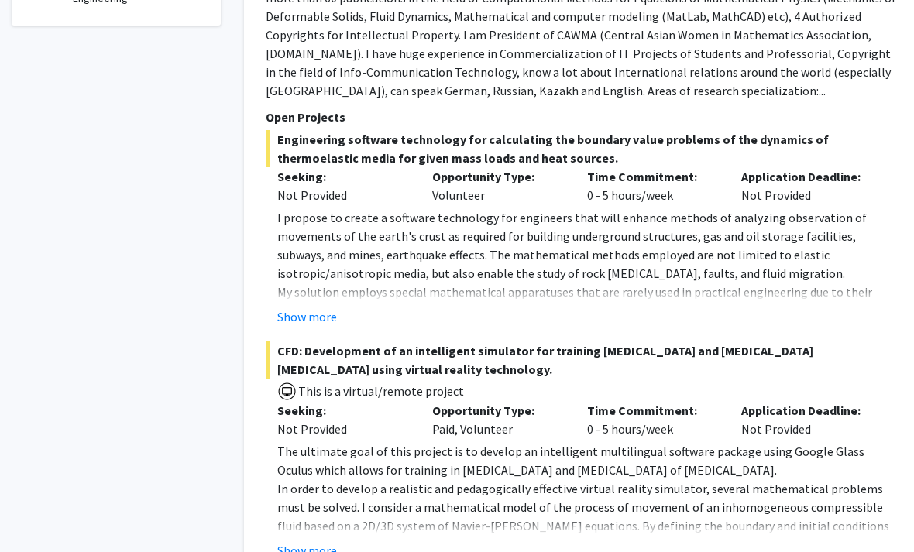
scroll to position [549, 0]
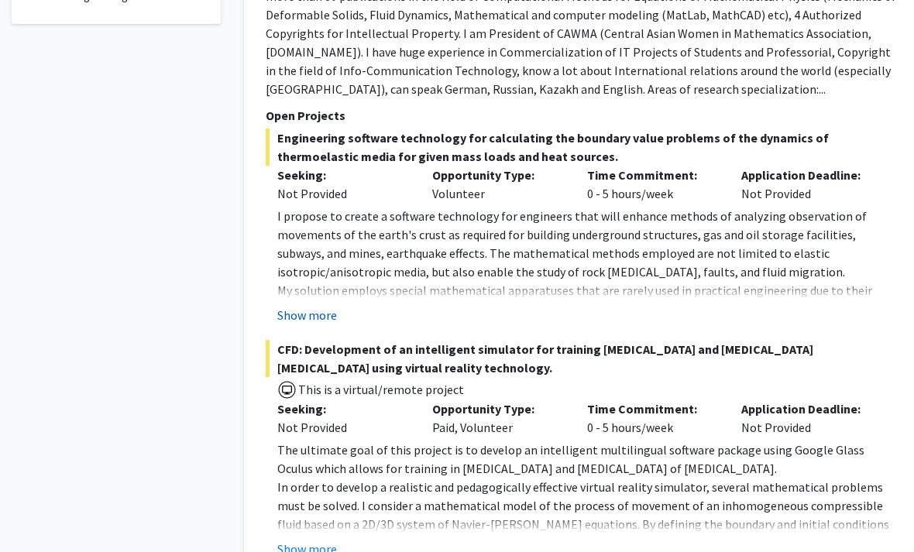
click at [331, 321] on button "Show more" at bounding box center [307, 316] width 60 height 19
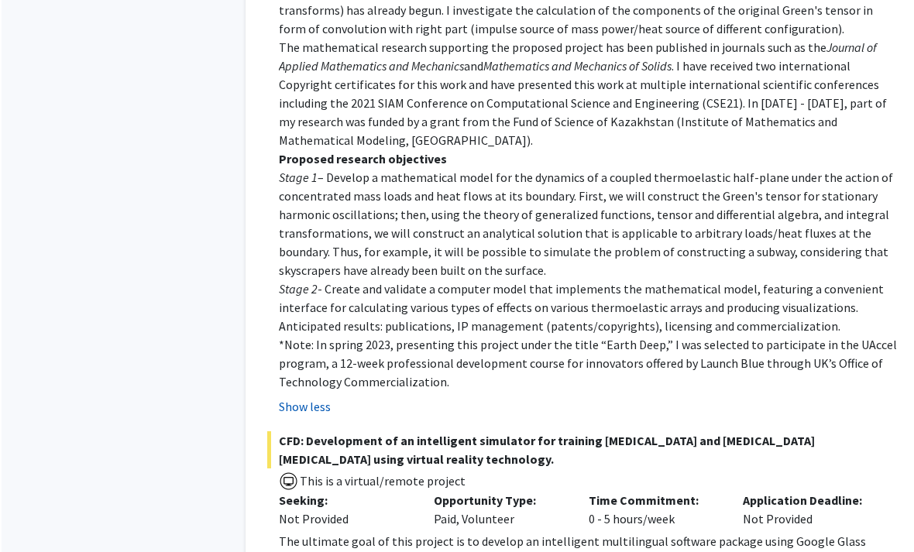
scroll to position [1178, 0]
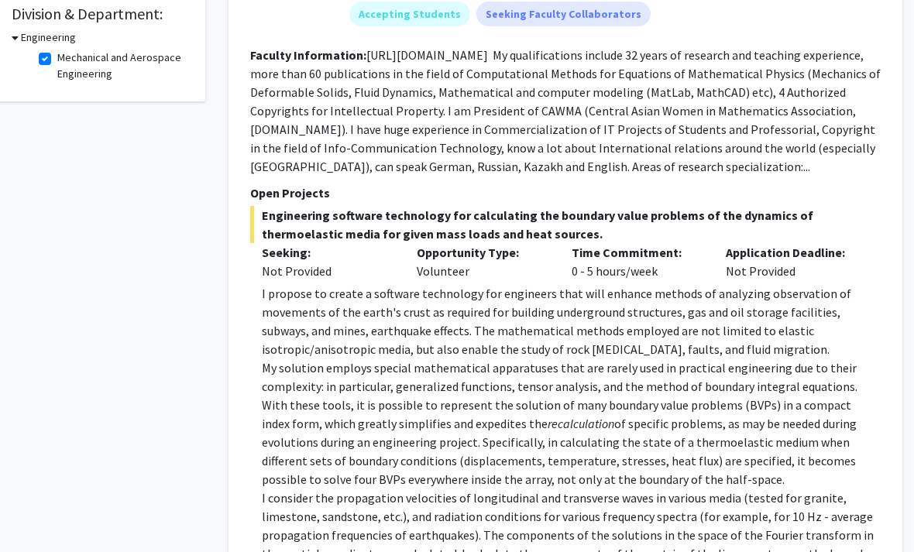
click at [304, 214] on span "Engineering software technology for calculating the boundary value problems of …" at bounding box center [565, 225] width 631 height 37
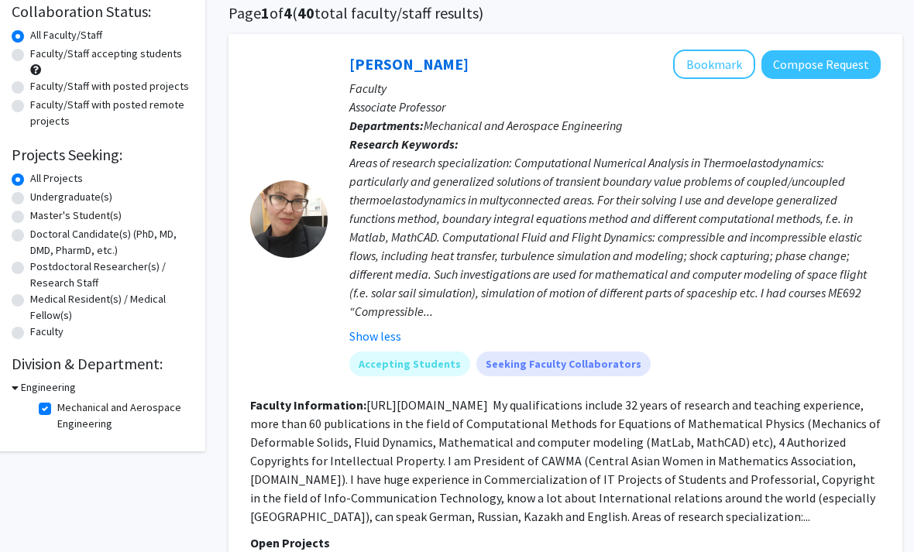
scroll to position [120, 15]
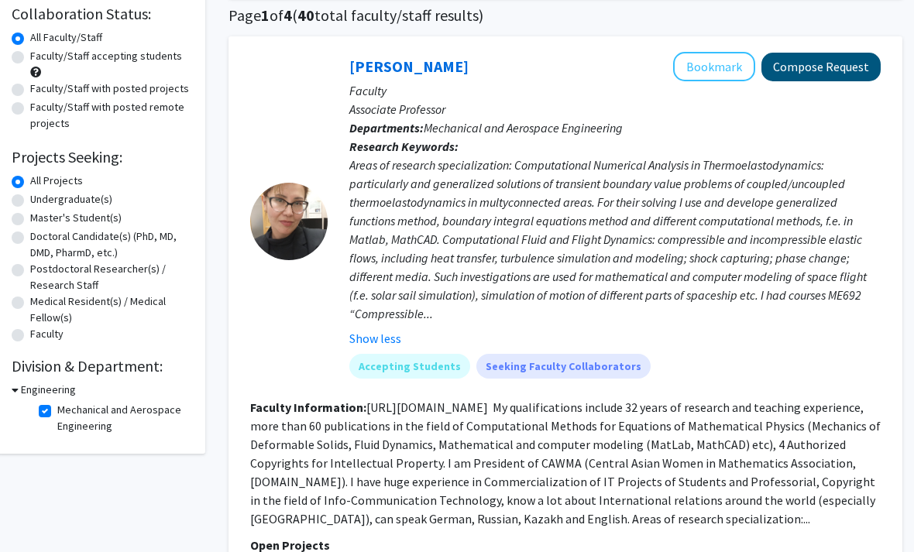
click at [815, 66] on button "Compose Request" at bounding box center [821, 67] width 119 height 29
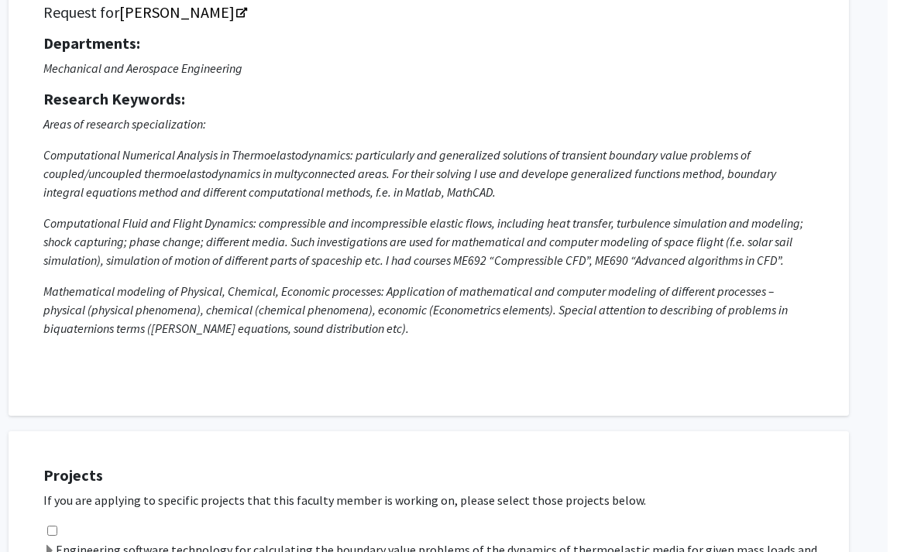
scroll to position [0, 15]
